Goal: Information Seeking & Learning: Learn about a topic

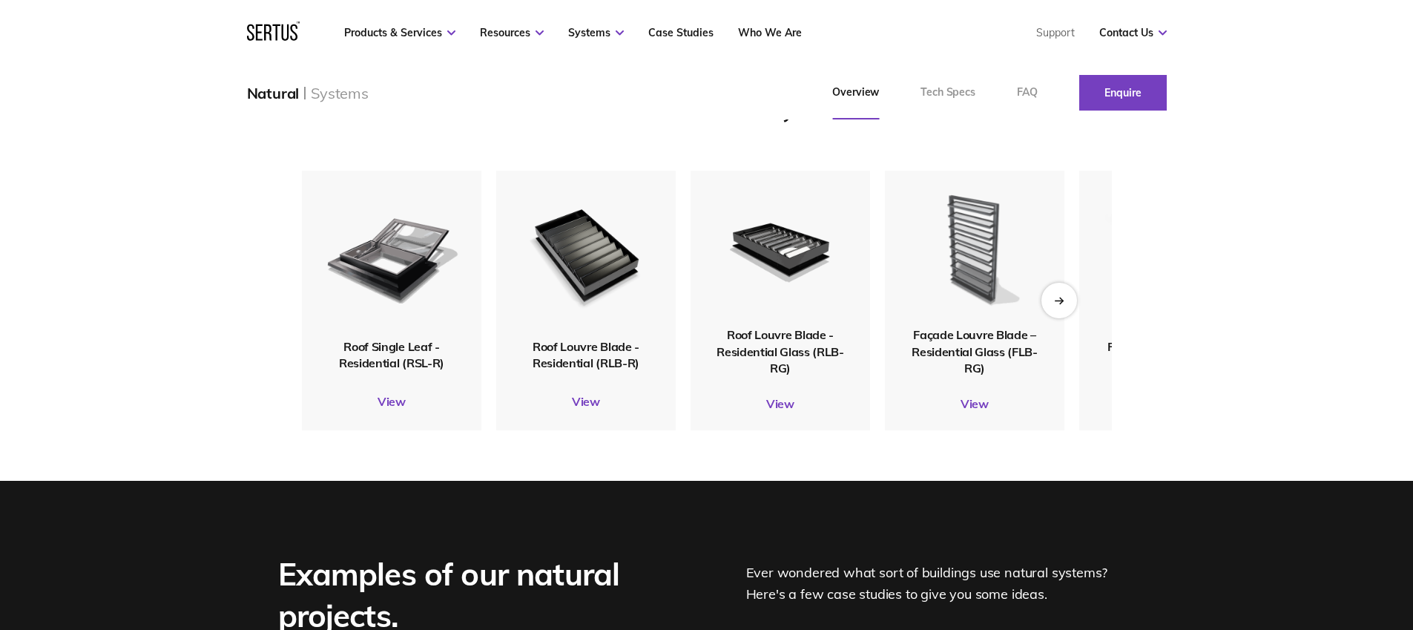
scroll to position [1792, 0]
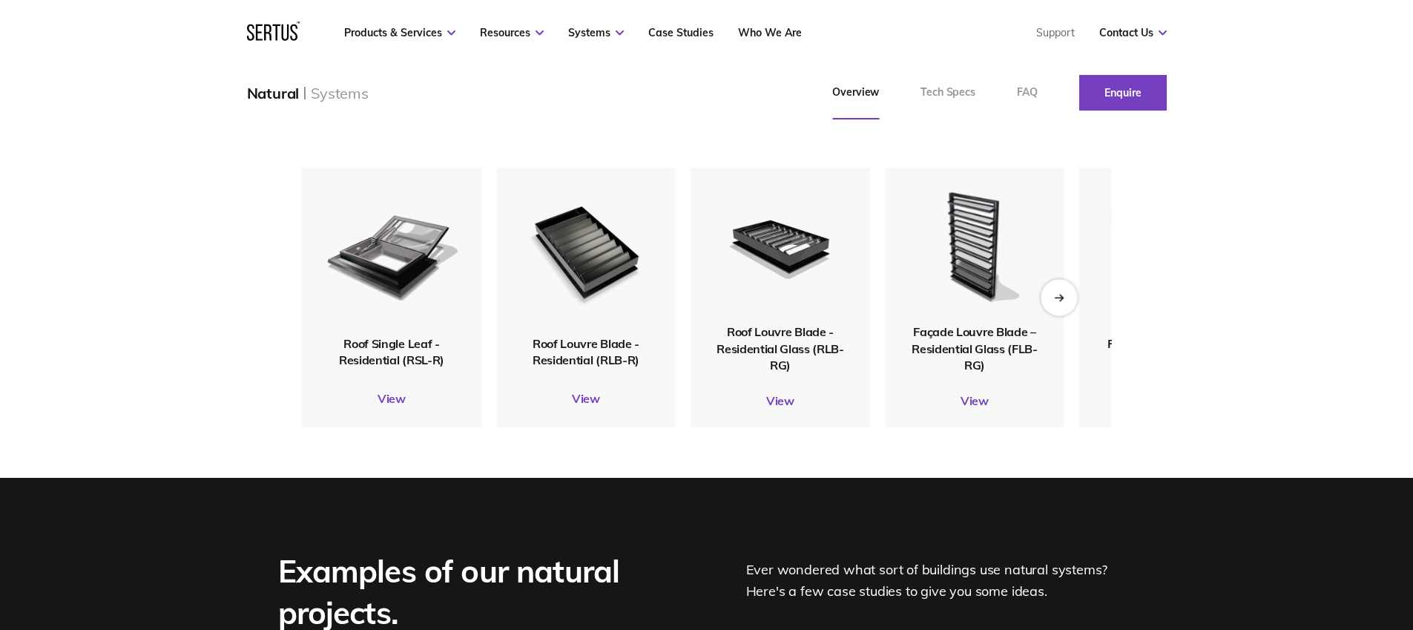
click at [1069, 315] on div "Next slide" at bounding box center [1058, 297] width 36 height 36
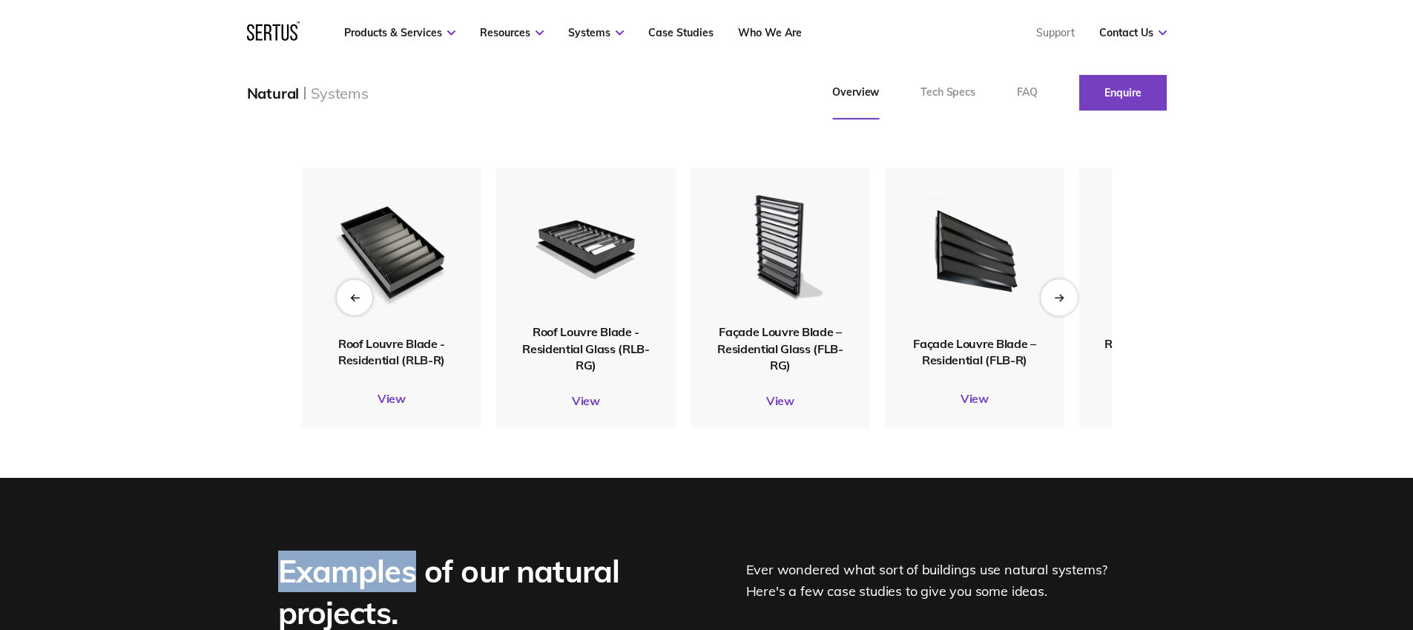
click at [1069, 315] on div "Next slide" at bounding box center [1058, 297] width 36 height 36
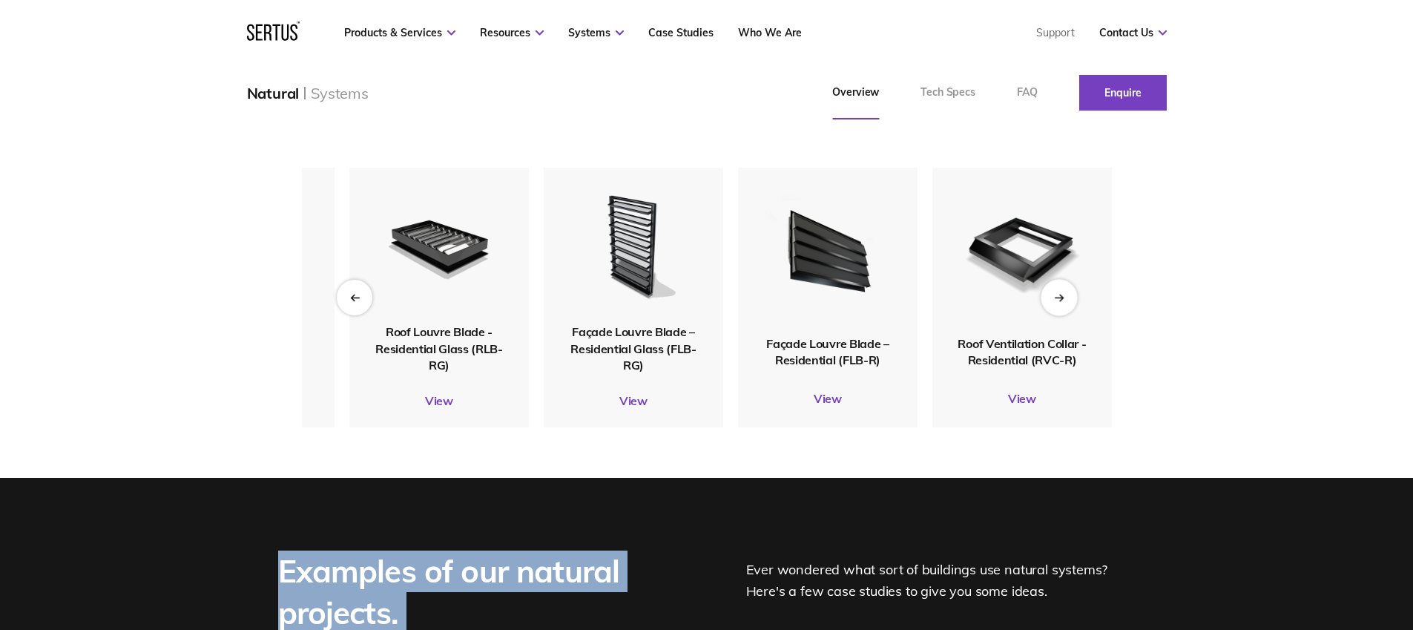
click at [1069, 315] on div "Next slide" at bounding box center [1058, 297] width 36 height 36
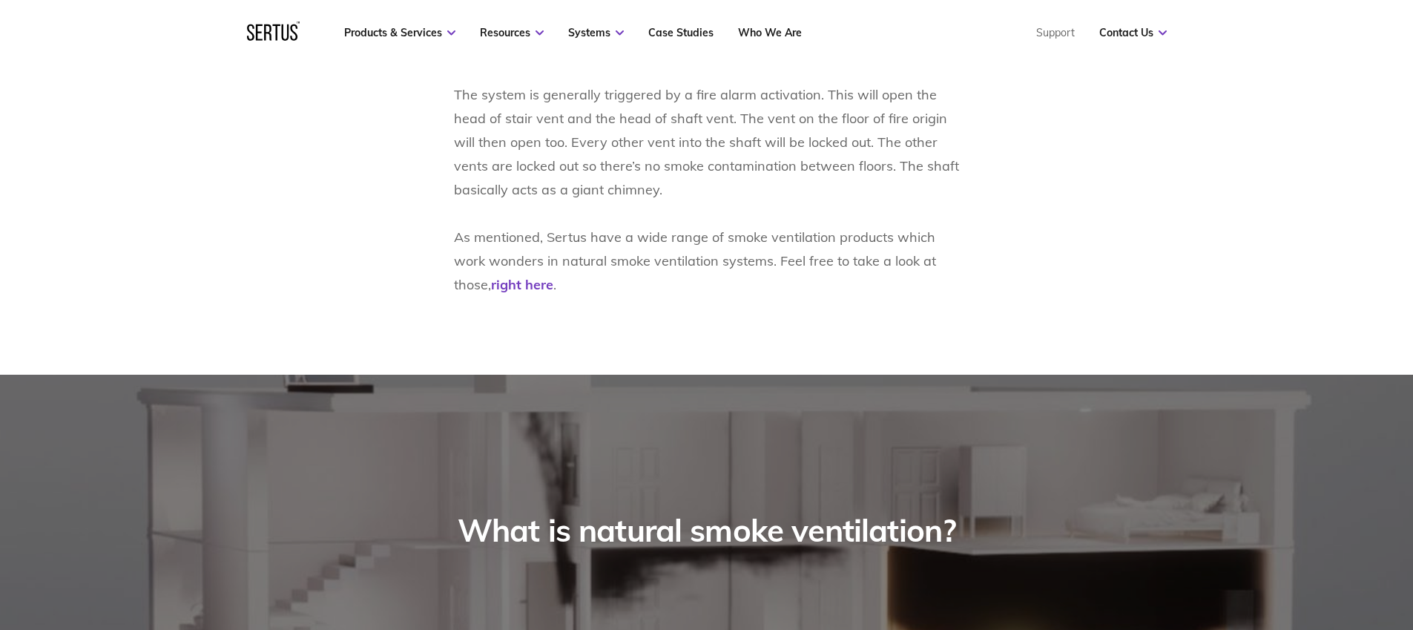
scroll to position [920, 0]
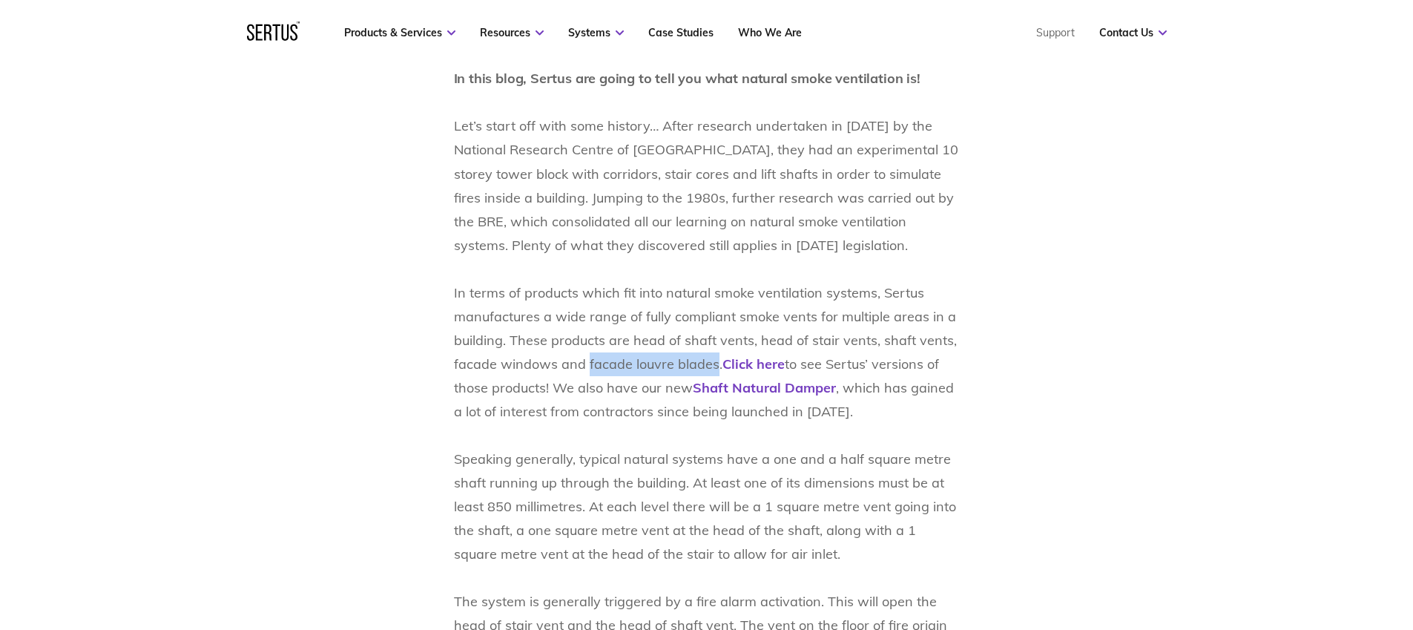
drag, startPoint x: 715, startPoint y: 363, endPoint x: 587, endPoint y: 355, distance: 128.6
click at [587, 355] on p "Let’s start off with some history… After research undertaken in 1971 by the Nat…" at bounding box center [707, 446] width 506 height 713
click at [765, 367] on link "Click here" at bounding box center [753, 363] width 62 height 17
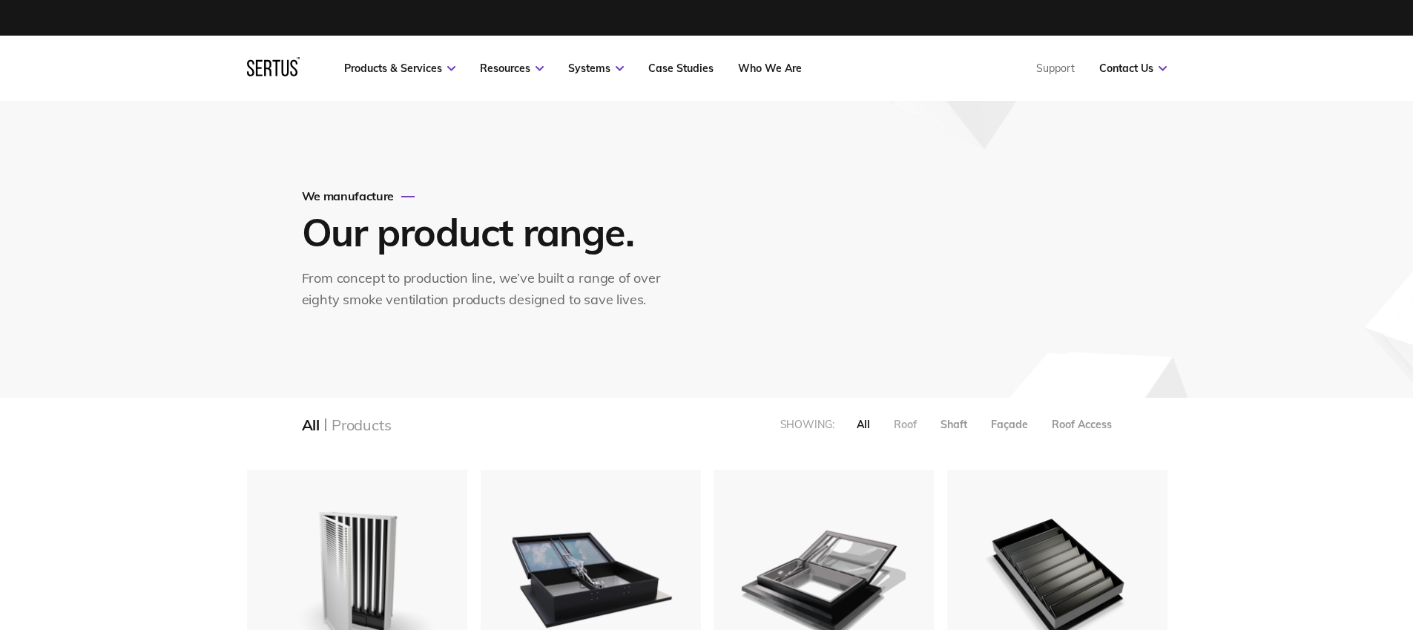
click at [906, 424] on div "Roof" at bounding box center [905, 424] width 23 height 13
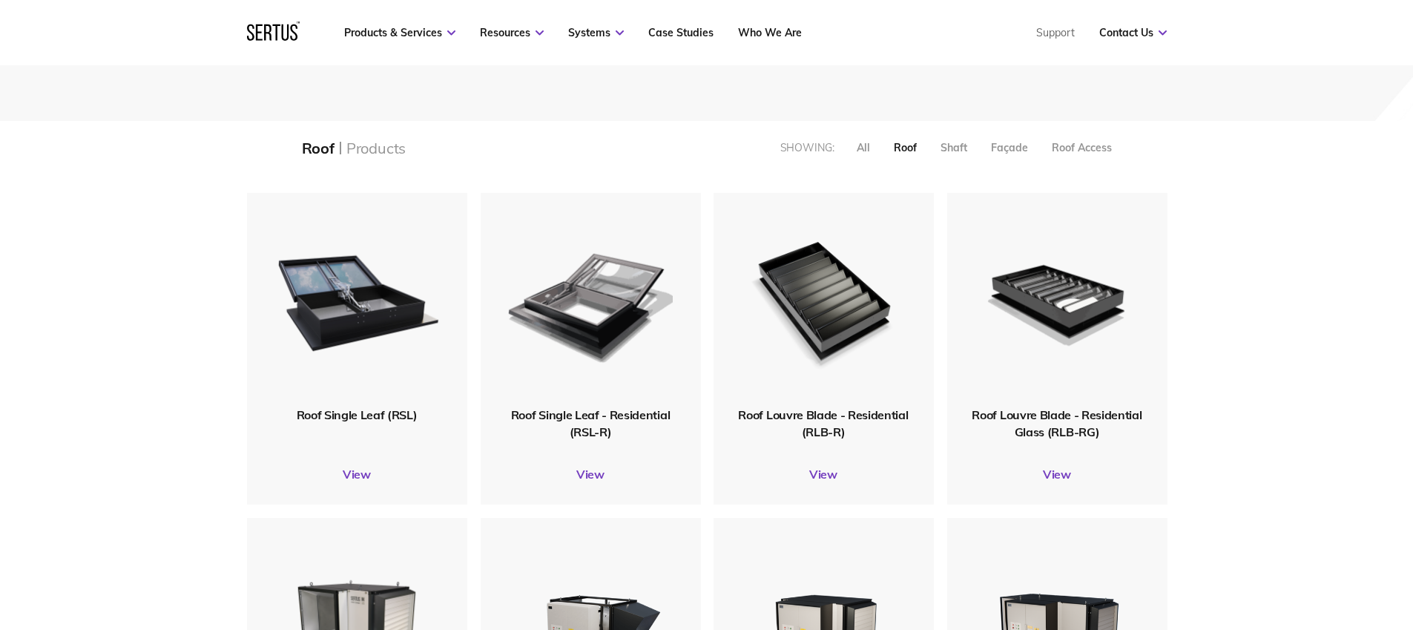
scroll to position [321, 0]
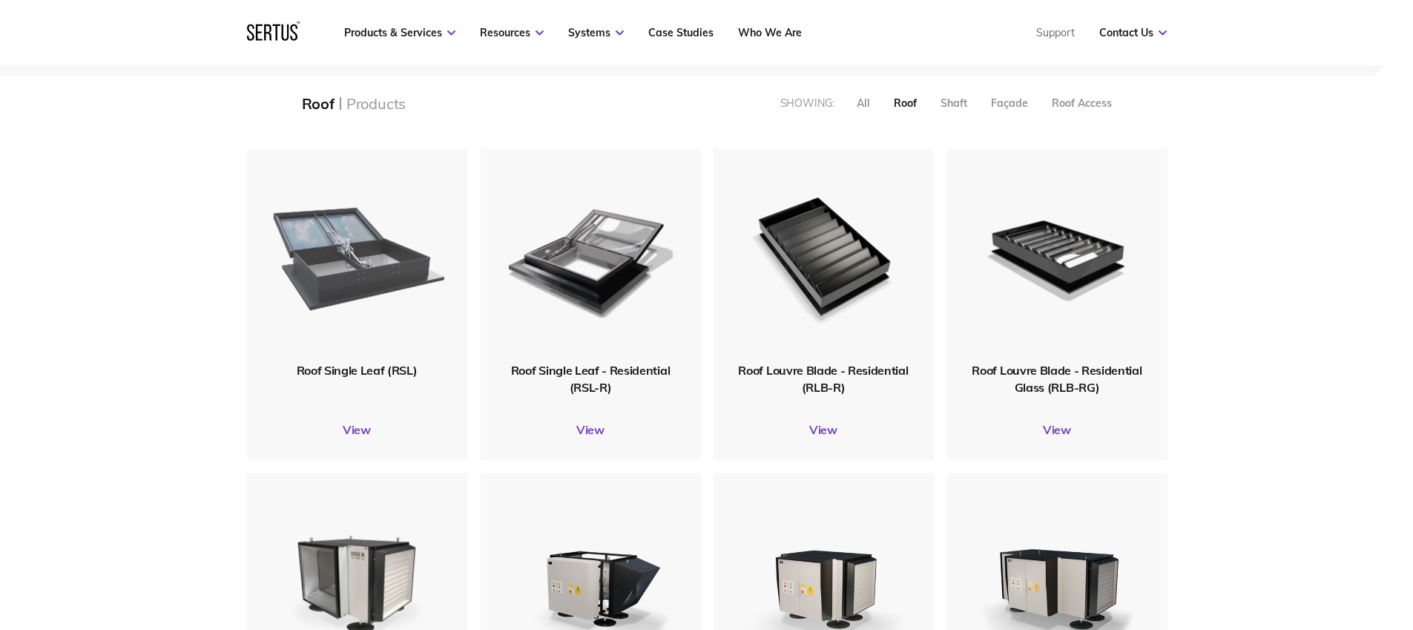
click at [365, 275] on img at bounding box center [356, 255] width 177 height 218
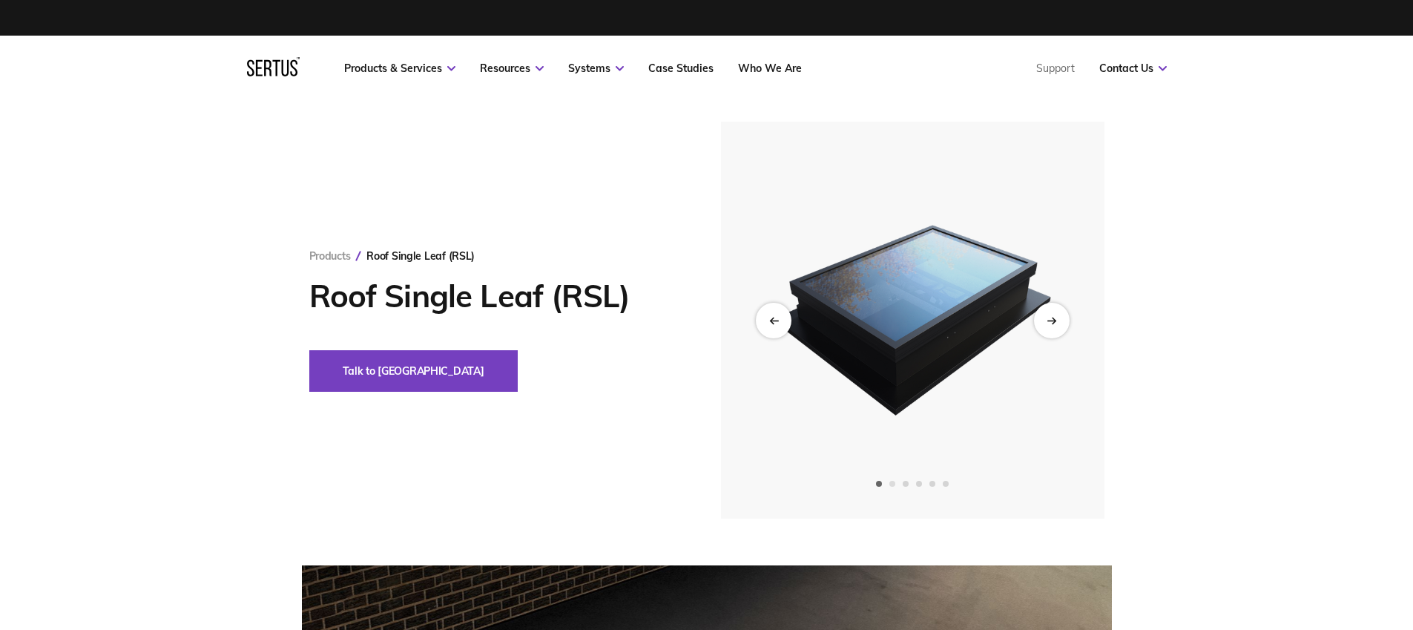
click at [894, 484] on span "Go to slide 2" at bounding box center [892, 484] width 6 height 6
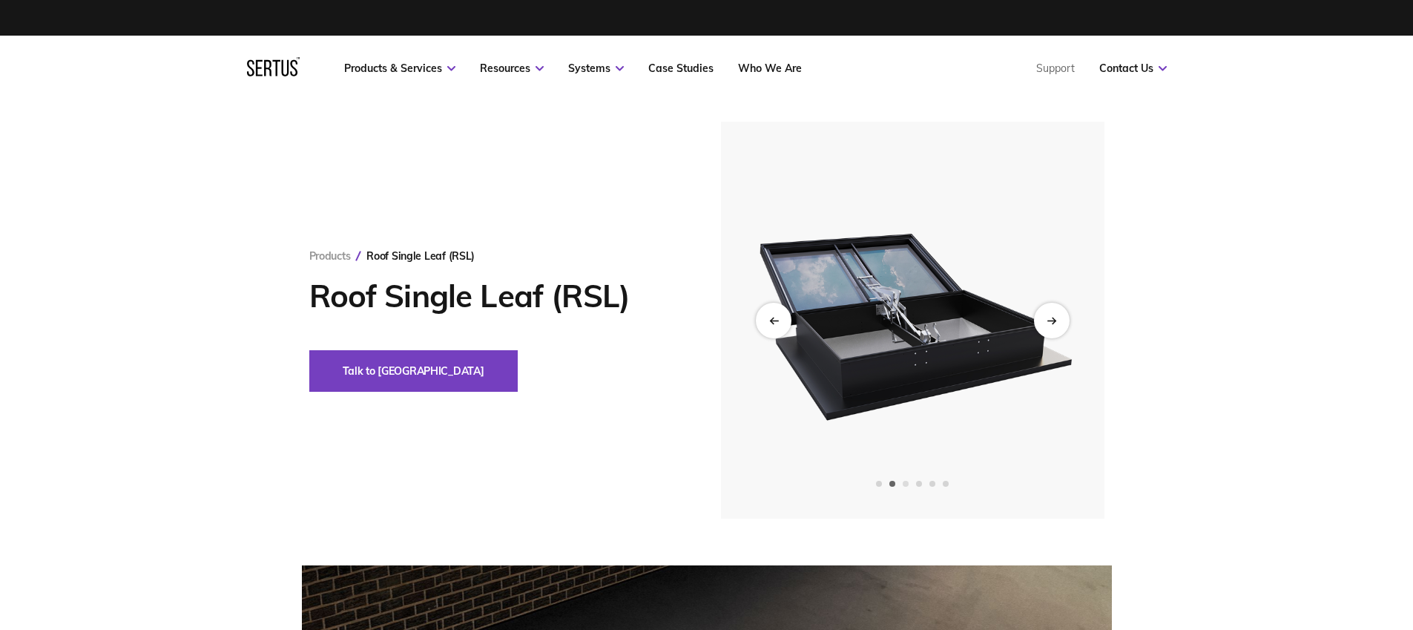
click at [904, 484] on span "Go to slide 3" at bounding box center [905, 484] width 6 height 6
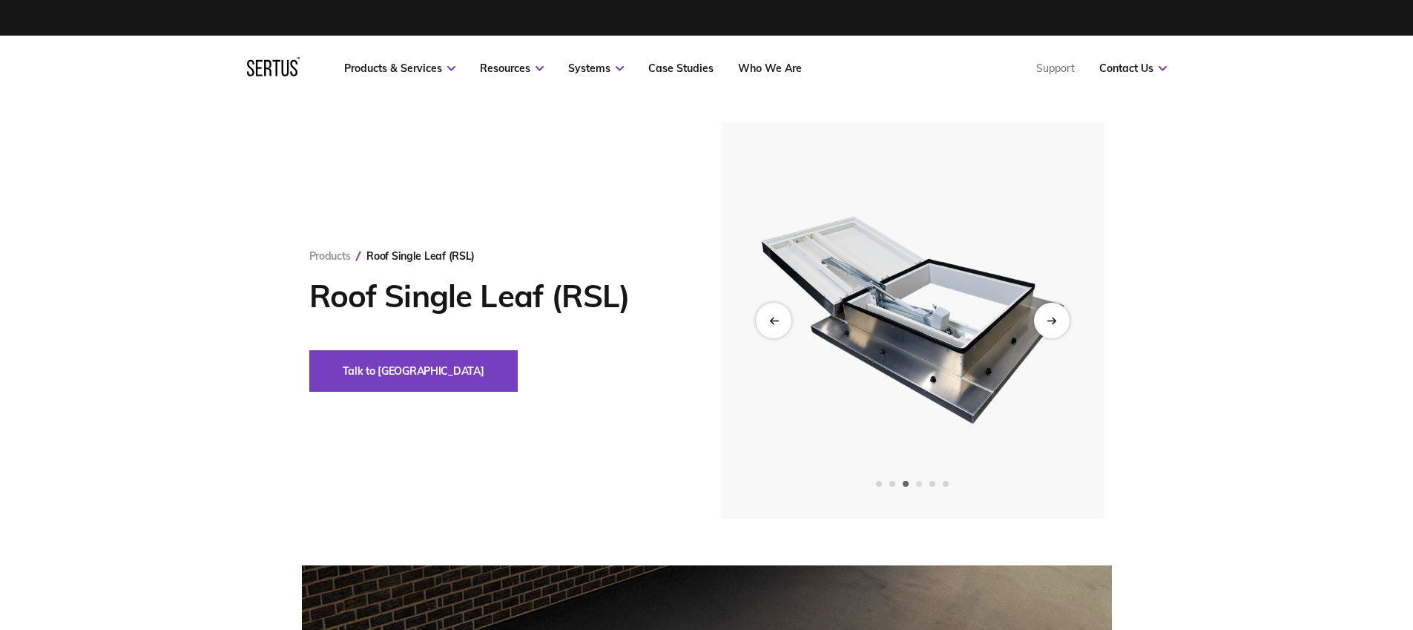
click at [922, 484] on span "Go to slide 4" at bounding box center [919, 484] width 6 height 6
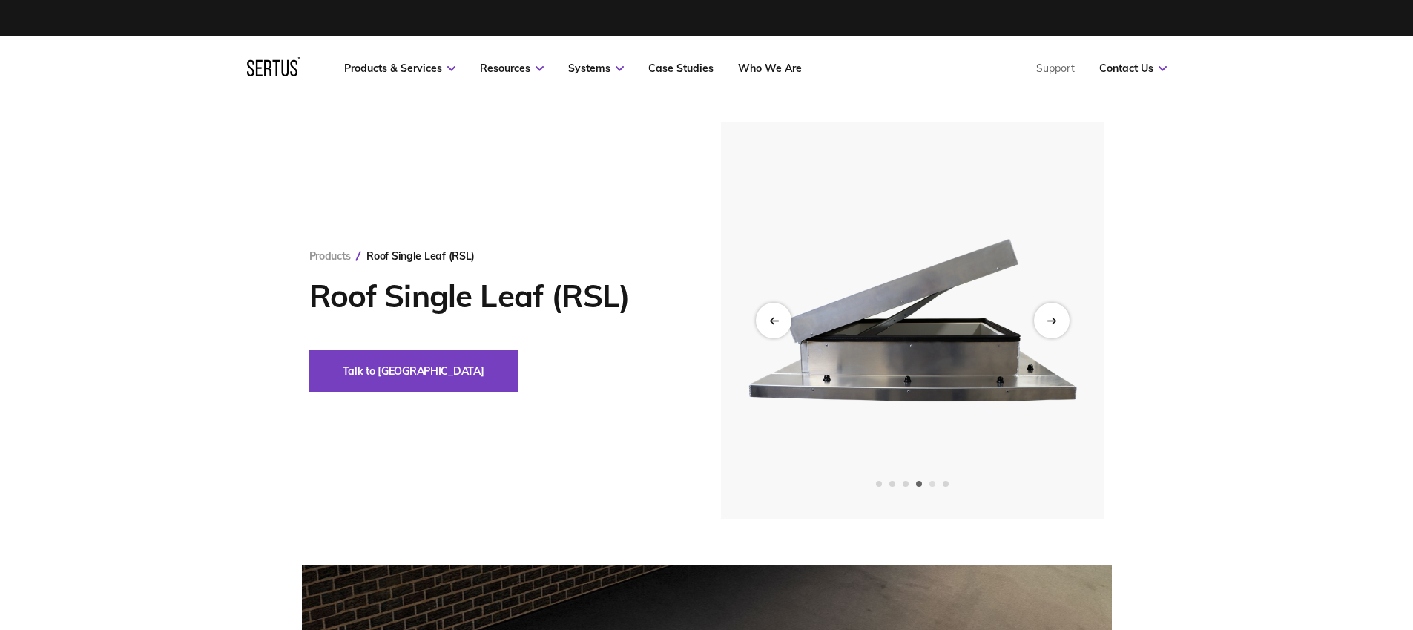
click at [931, 484] on span "Go to slide 5" at bounding box center [932, 484] width 6 height 6
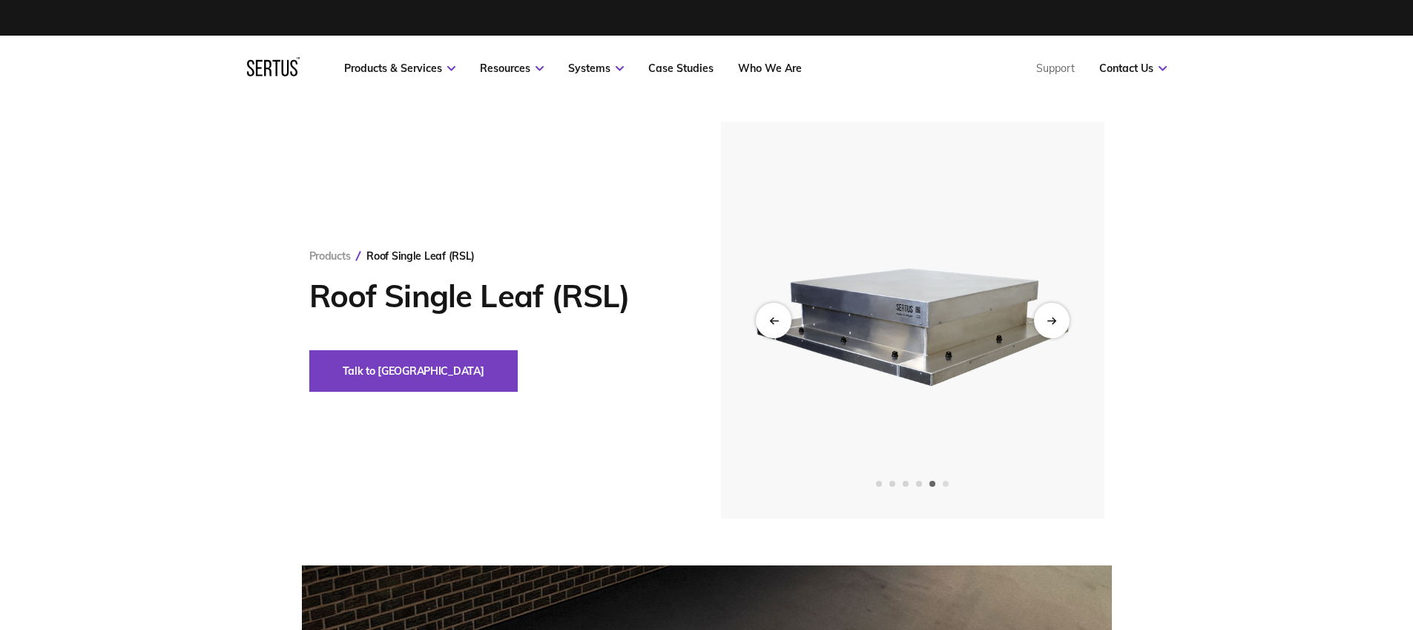
click at [947, 484] on span "Go to slide 6" at bounding box center [946, 484] width 6 height 6
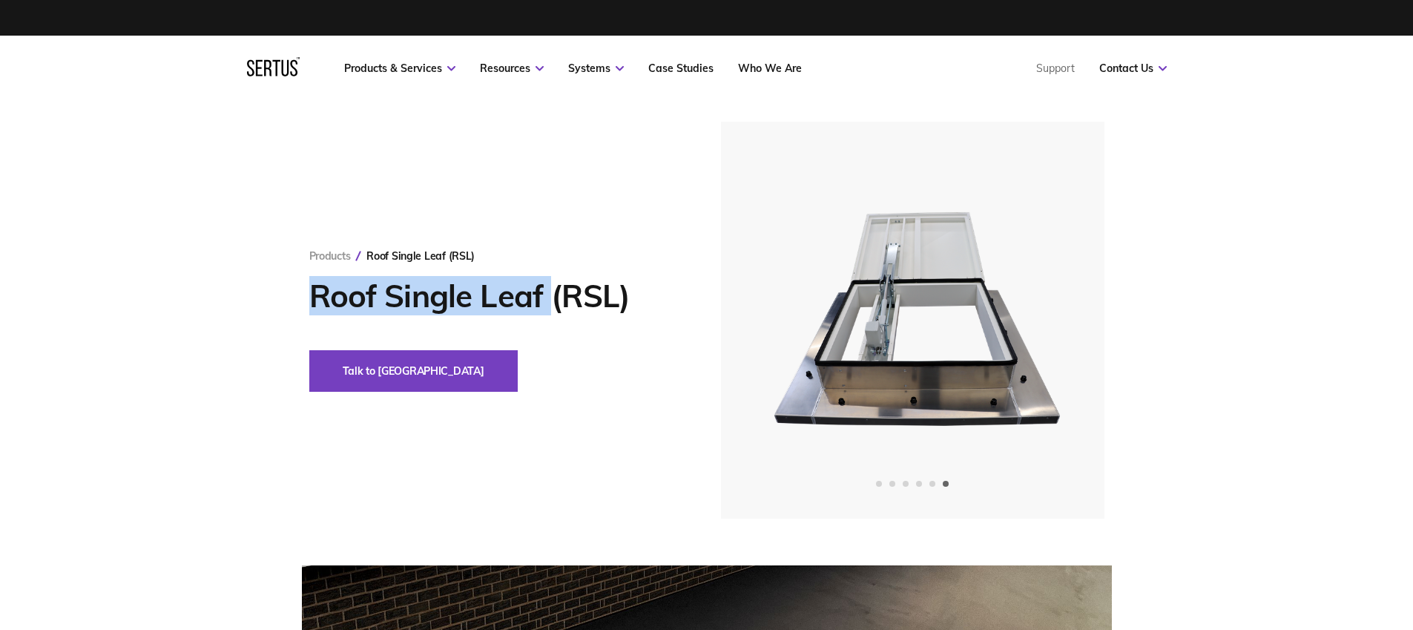
drag, startPoint x: 314, startPoint y: 294, endPoint x: 547, endPoint y: 291, distance: 233.6
click at [547, 291] on h1 "Roof Single Leaf (RSL)" at bounding box center [492, 295] width 367 height 37
copy h1 "Roof Single Leaf"
